Goal: Information Seeking & Learning: Learn about a topic

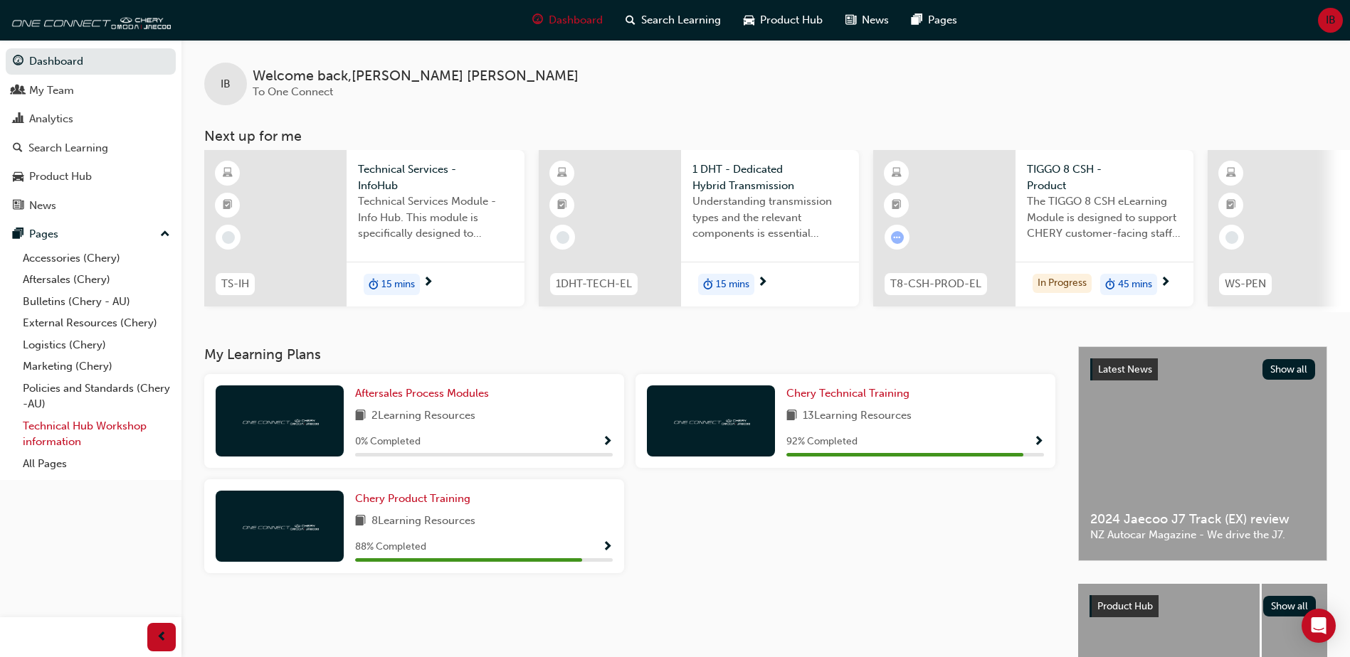
click at [65, 432] on link "Technical Hub Workshop information" at bounding box center [96, 435] width 159 height 38
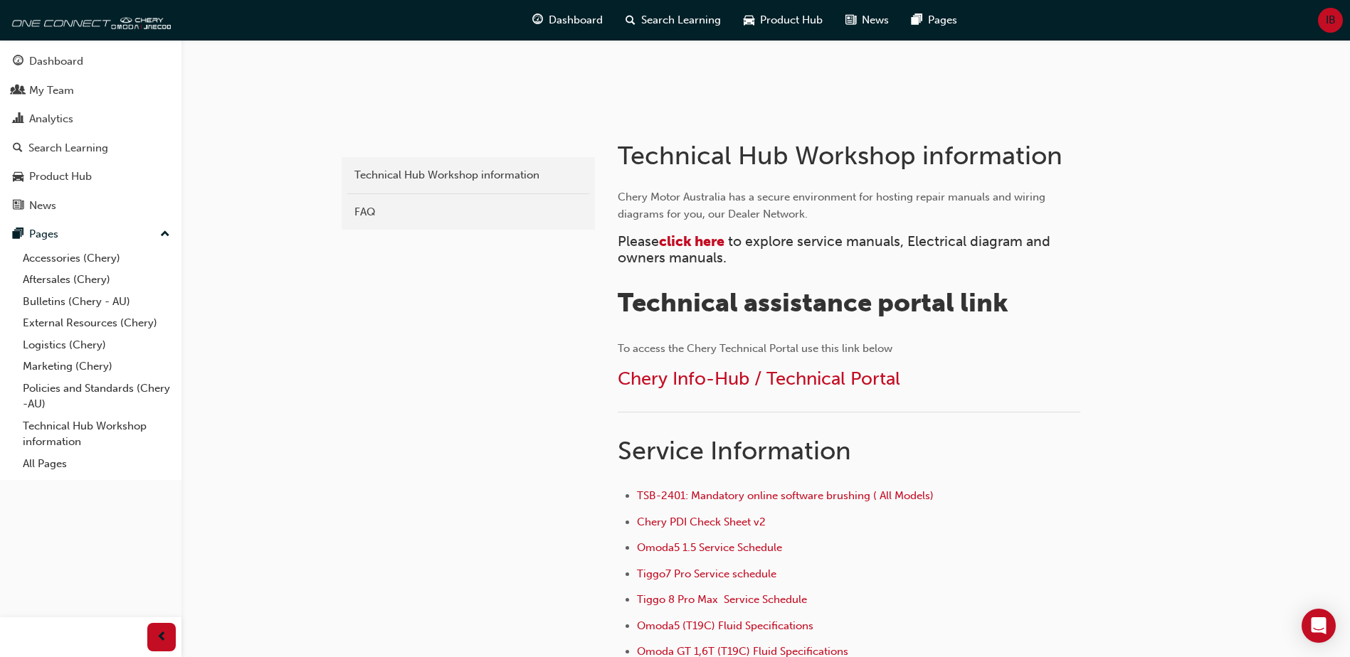
scroll to position [213, 0]
click at [704, 240] on span "click here" at bounding box center [691, 241] width 65 height 16
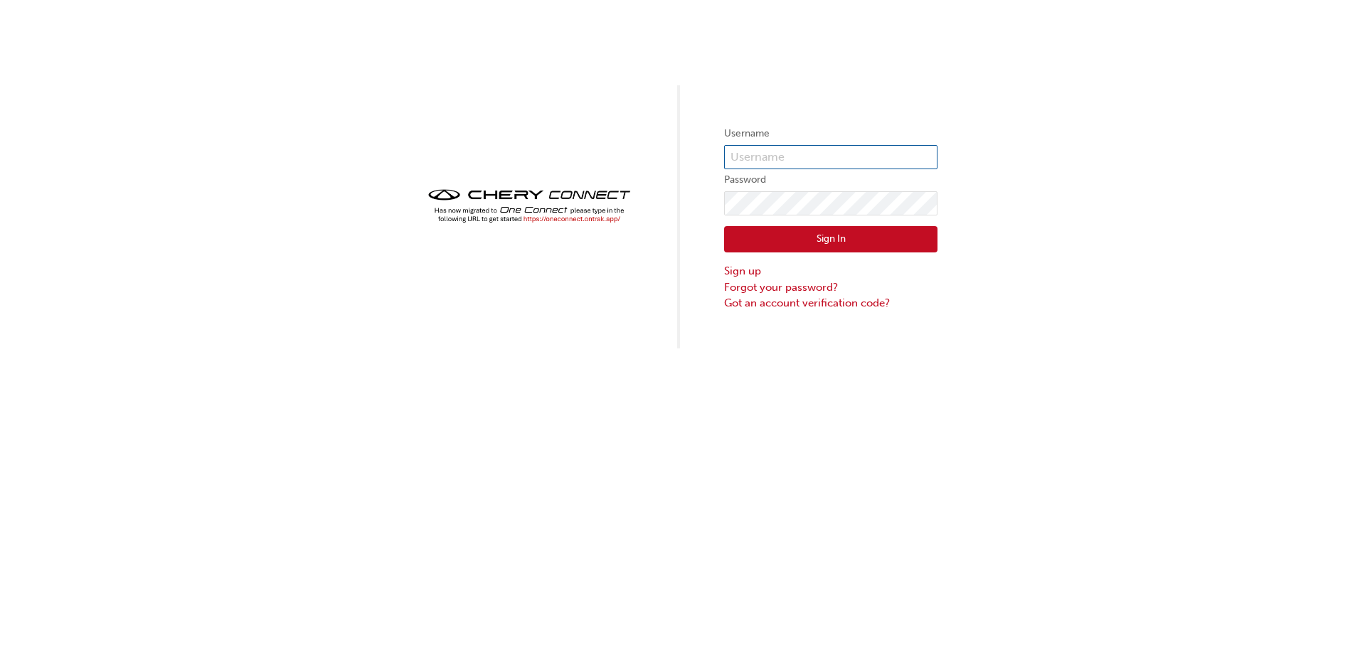
type input "CHAU1670"
click at [805, 243] on button "Sign In" at bounding box center [830, 239] width 213 height 27
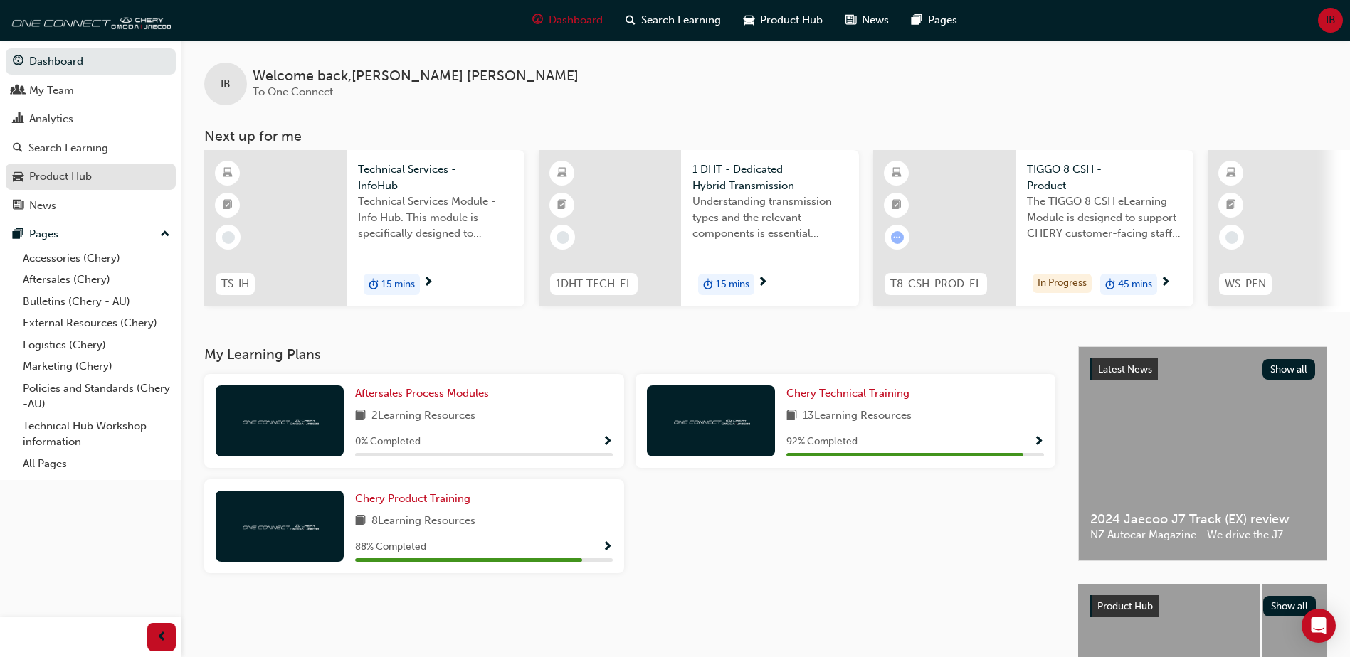
click at [88, 169] on div "Product Hub" at bounding box center [60, 177] width 63 height 16
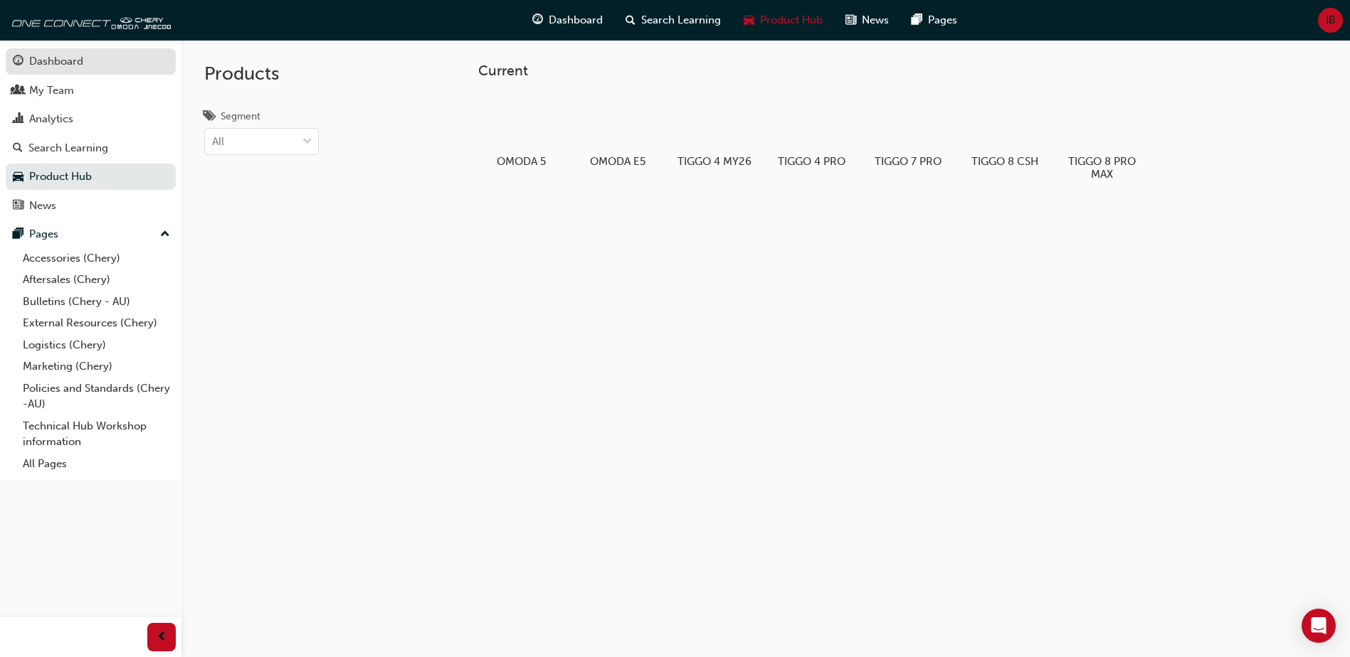
click at [102, 63] on div "Dashboard" at bounding box center [91, 62] width 156 height 18
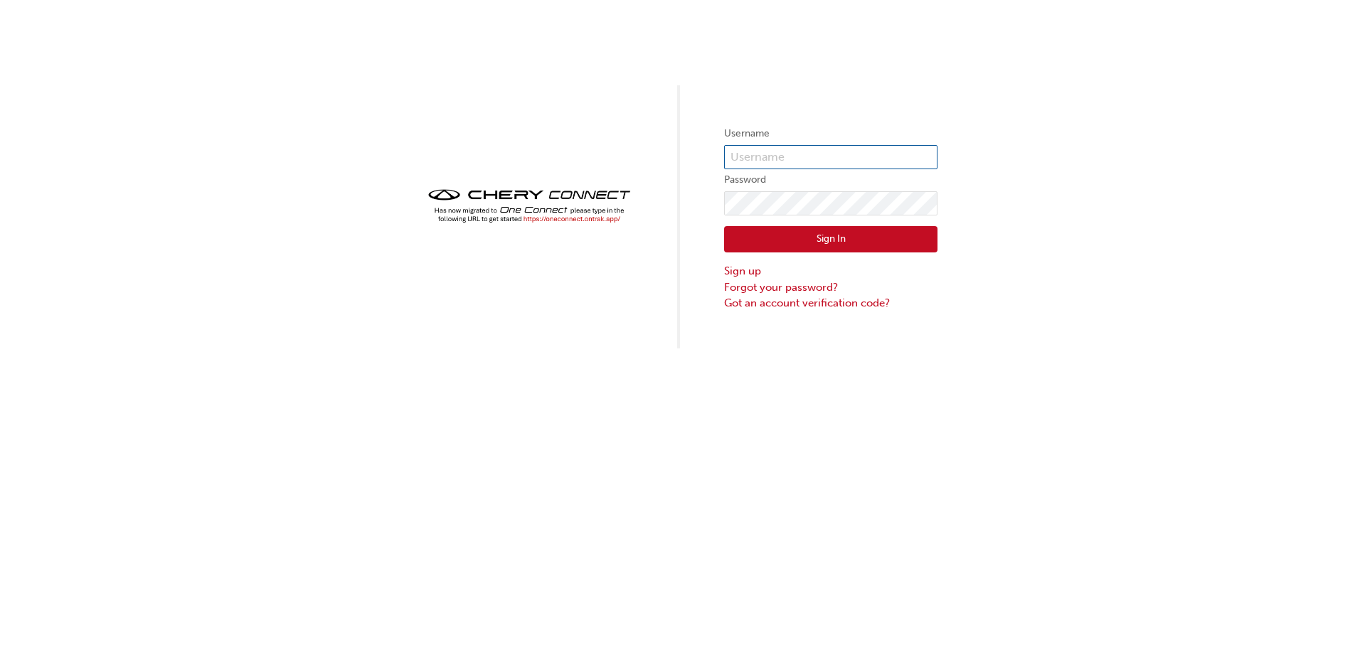
type input "CHAU1670"
click at [892, 235] on button "Sign In" at bounding box center [830, 239] width 213 height 27
type input "CHAU1670"
click at [746, 242] on button "Sign In" at bounding box center [830, 239] width 213 height 27
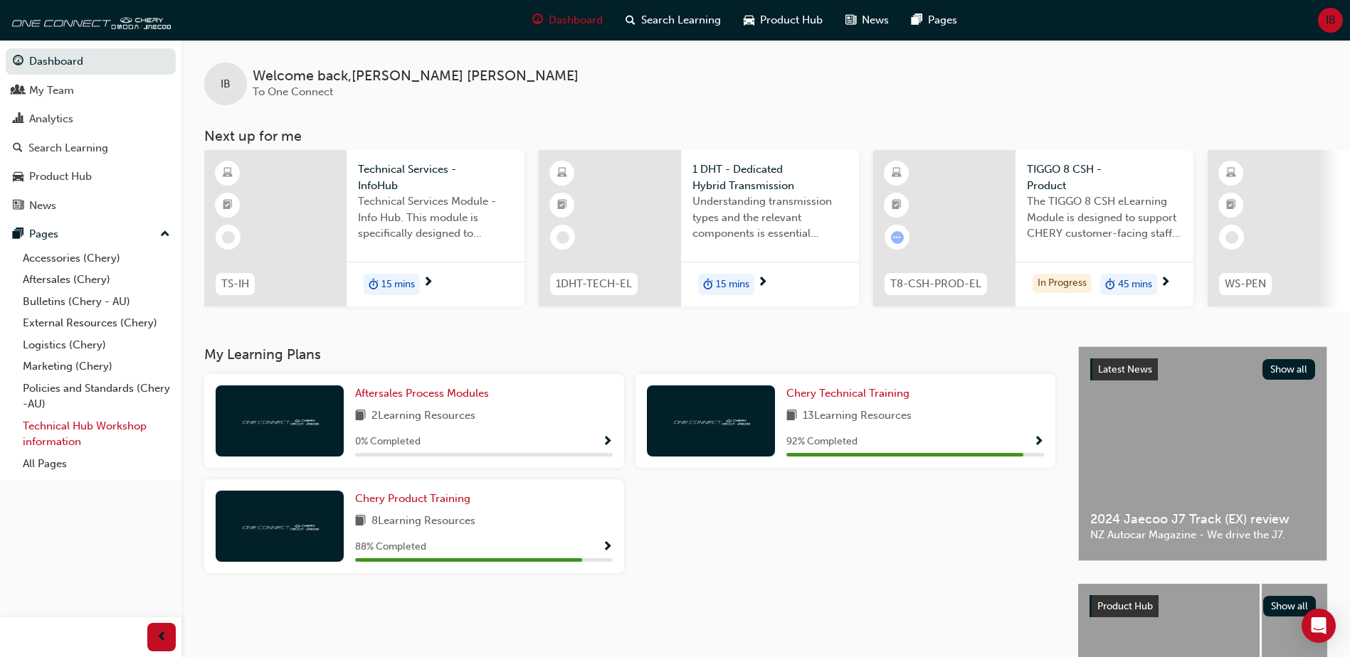
click at [97, 427] on link "Technical Hub Workshop information" at bounding box center [96, 435] width 159 height 38
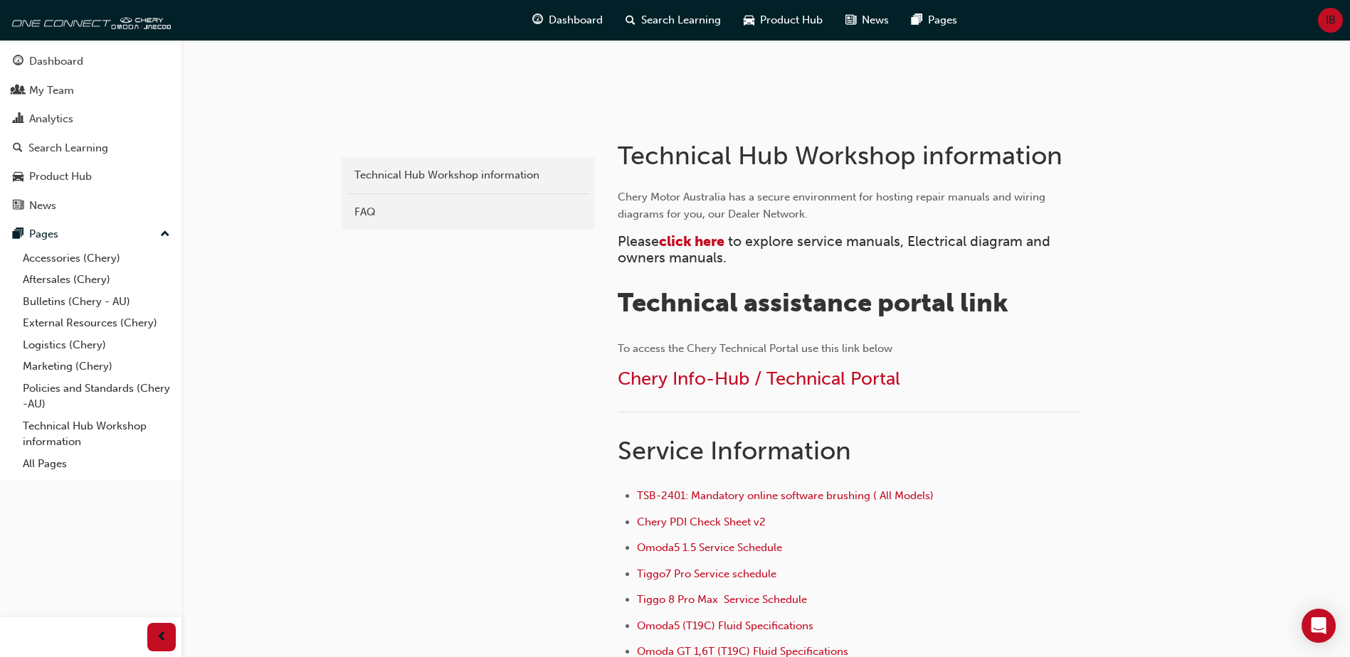
scroll to position [213, 0]
click at [788, 373] on span "Chery Info-Hub / Technical Portal" at bounding box center [759, 378] width 282 height 22
